Goal: Check status: Check status

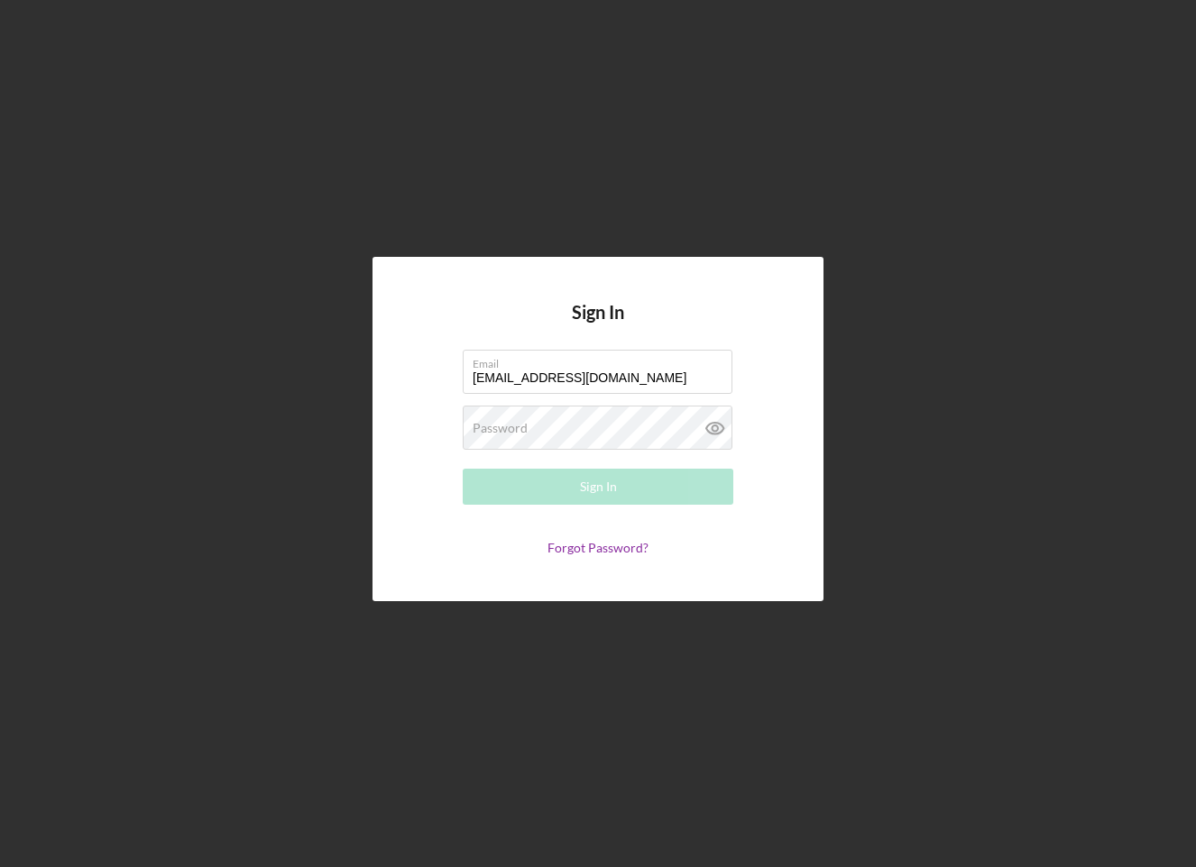
type input "[EMAIL_ADDRESS][DOMAIN_NAME]"
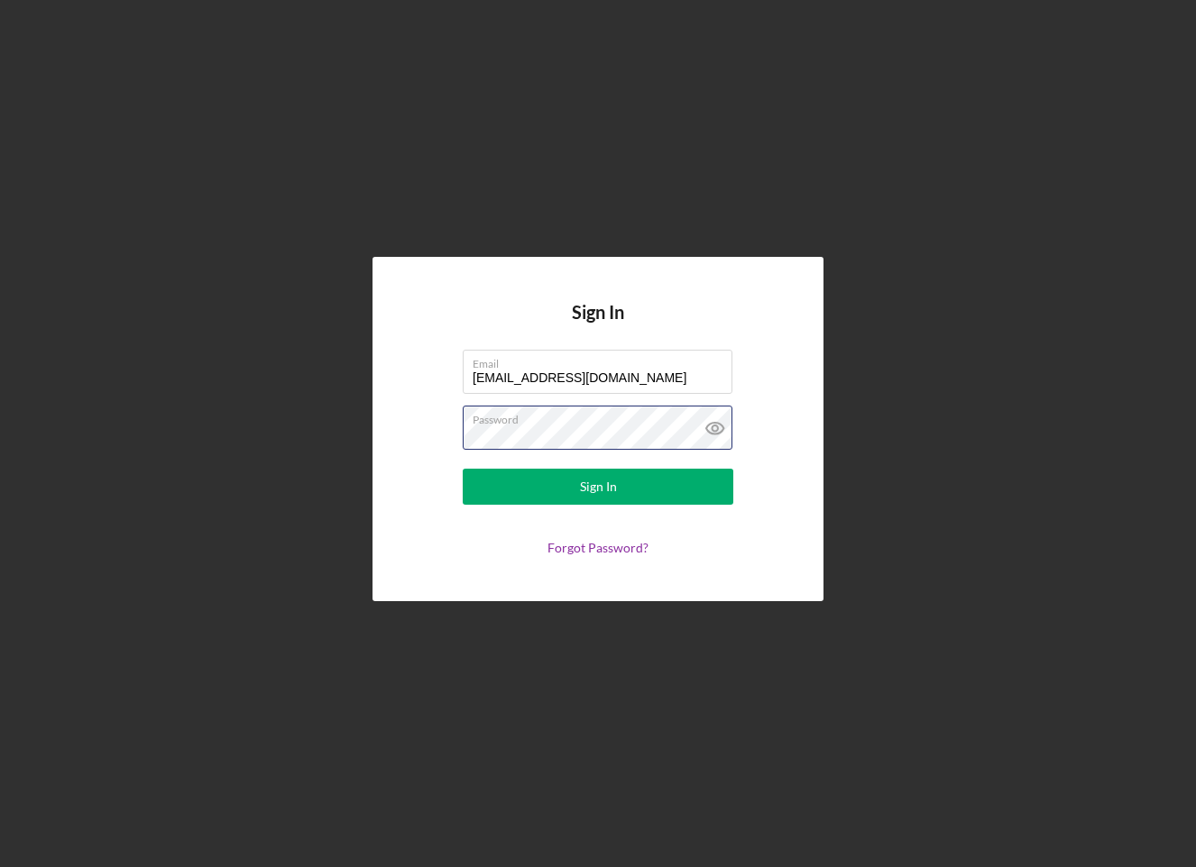
click at [598, 487] on button "Sign In" at bounding box center [598, 487] width 271 height 36
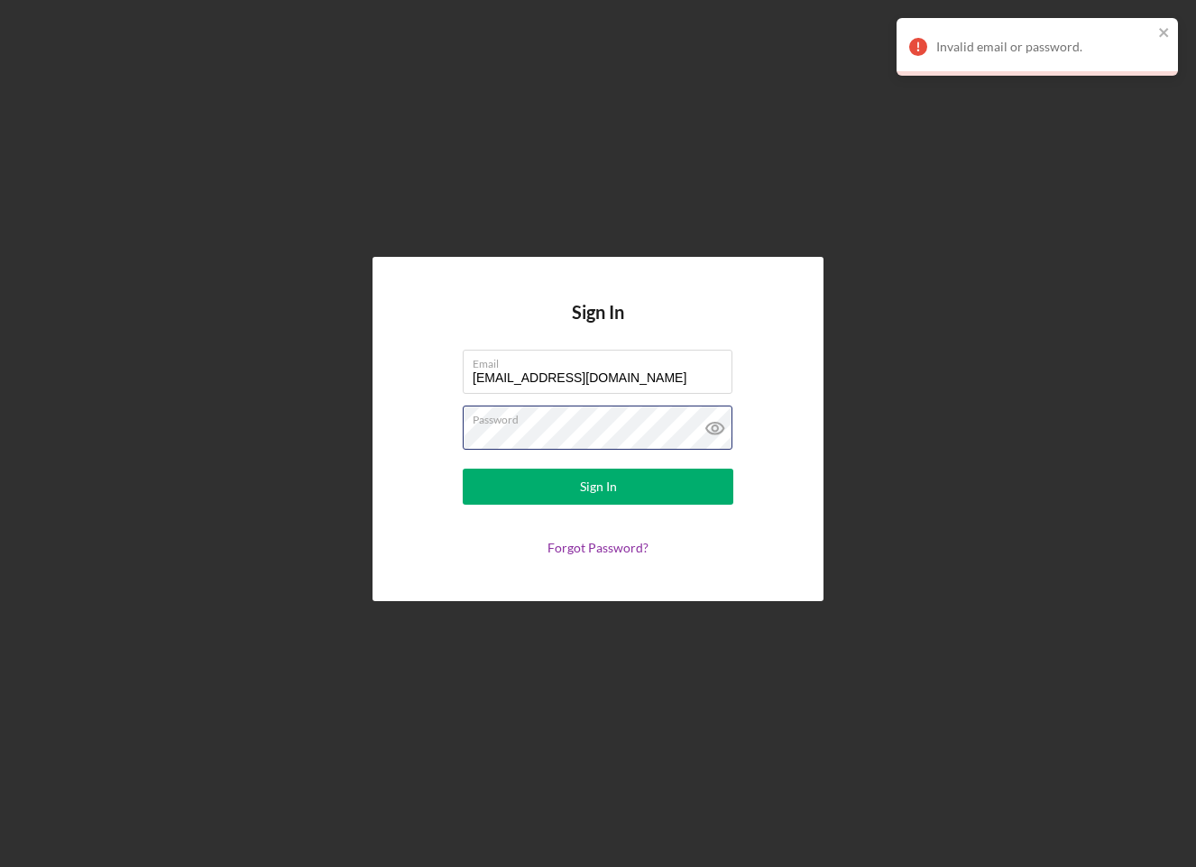
click at [598, 487] on button "Sign In" at bounding box center [598, 487] width 271 height 36
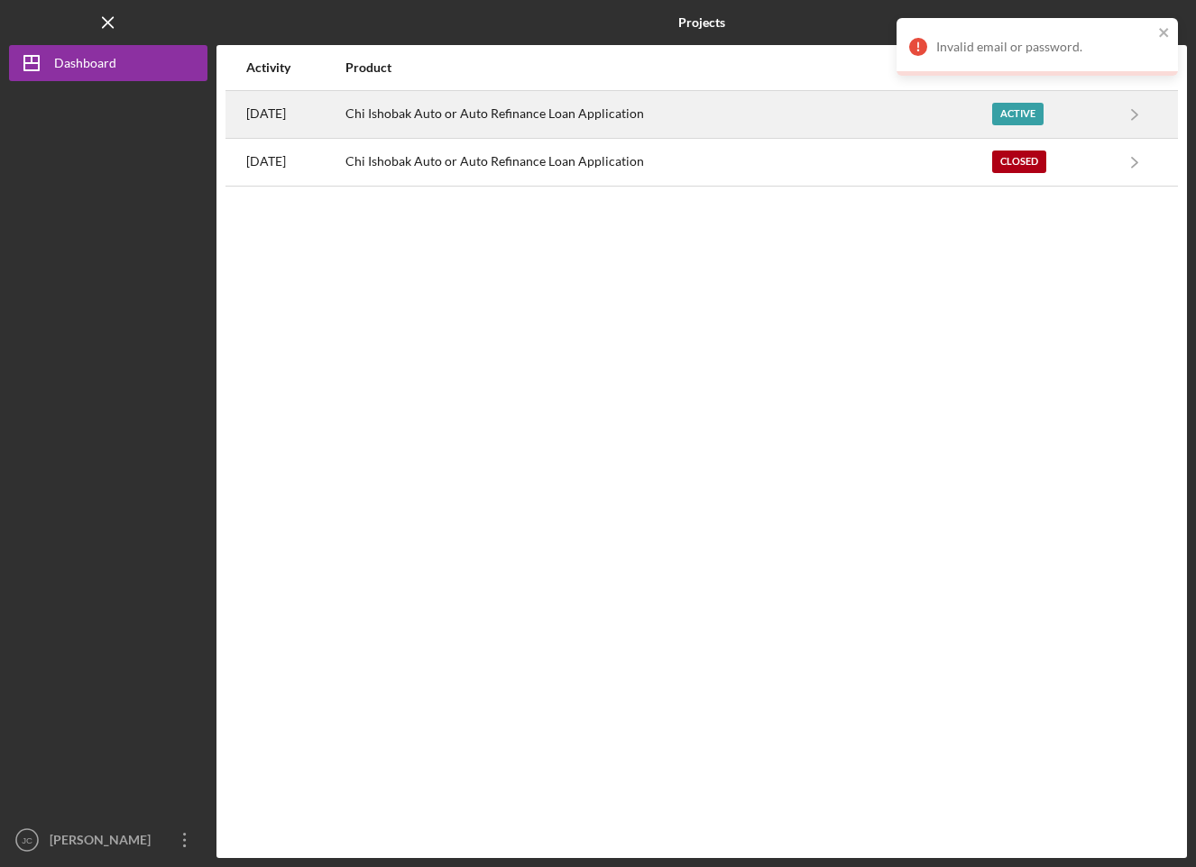
click at [733, 97] on div "Chi Ishobak Auto or Auto Refinance Loan Application" at bounding box center [667, 114] width 645 height 45
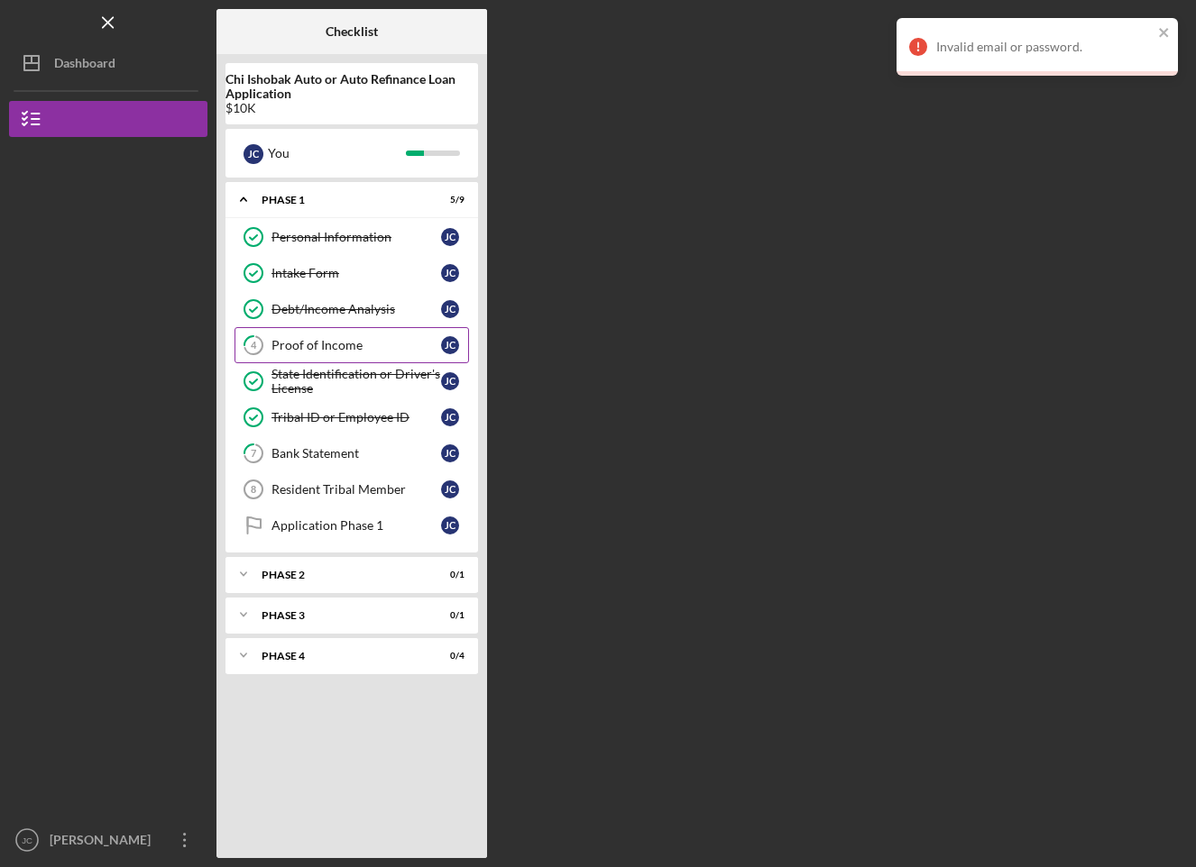
click at [369, 345] on div "Proof of Income" at bounding box center [356, 345] width 170 height 14
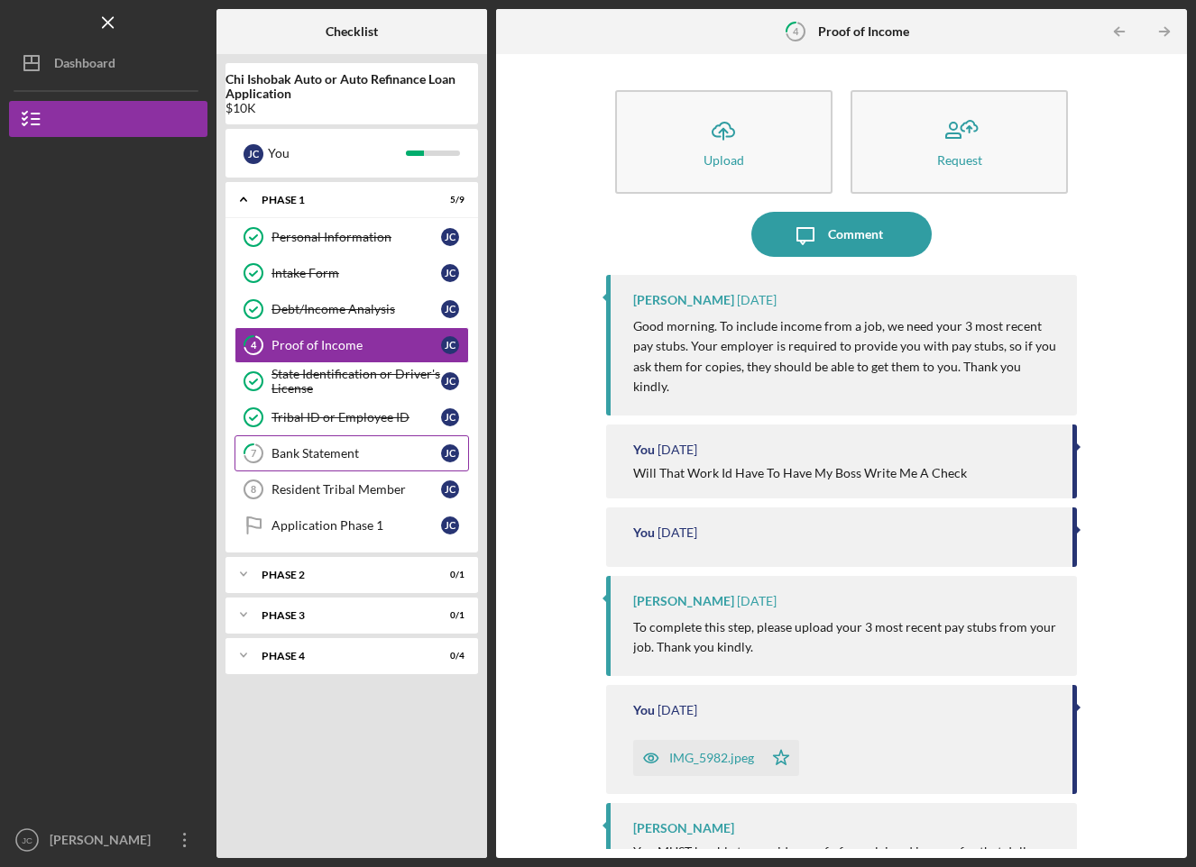
click at [356, 454] on div "Bank Statement" at bounding box center [356, 453] width 170 height 14
